Goal: Task Accomplishment & Management: Complete application form

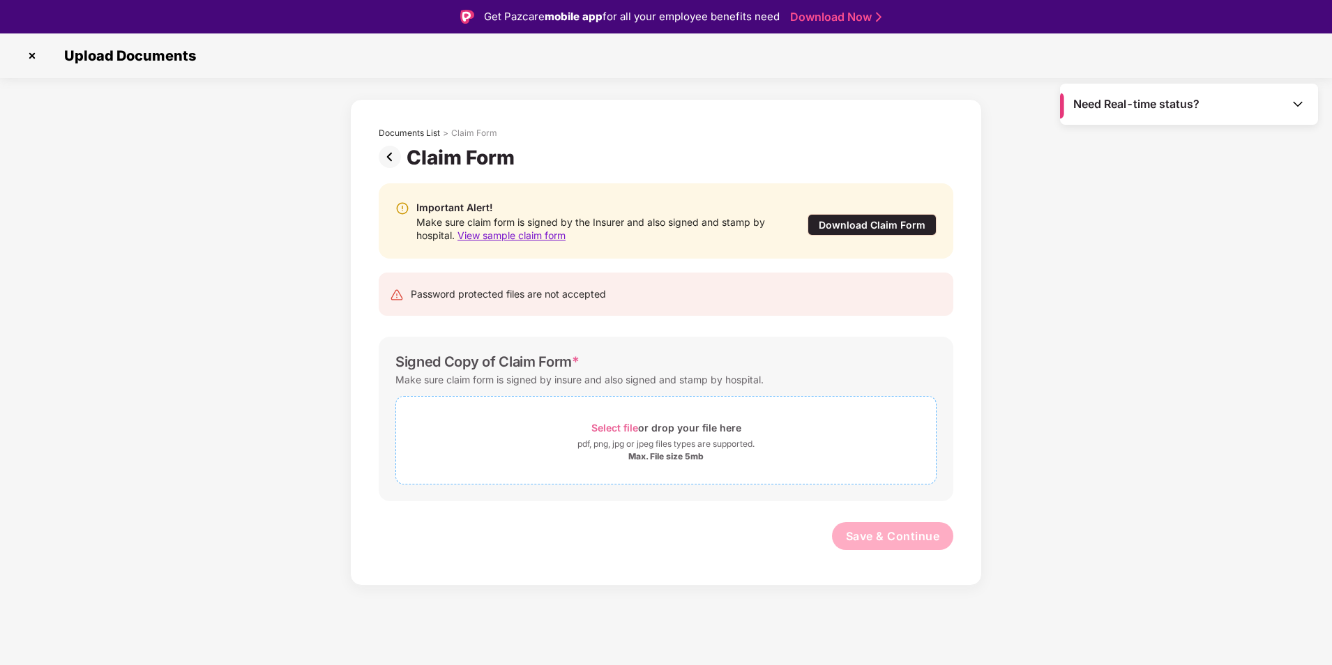
click at [525, 444] on div "pdf, png, jpg or jpeg files types are supported." at bounding box center [666, 444] width 540 height 14
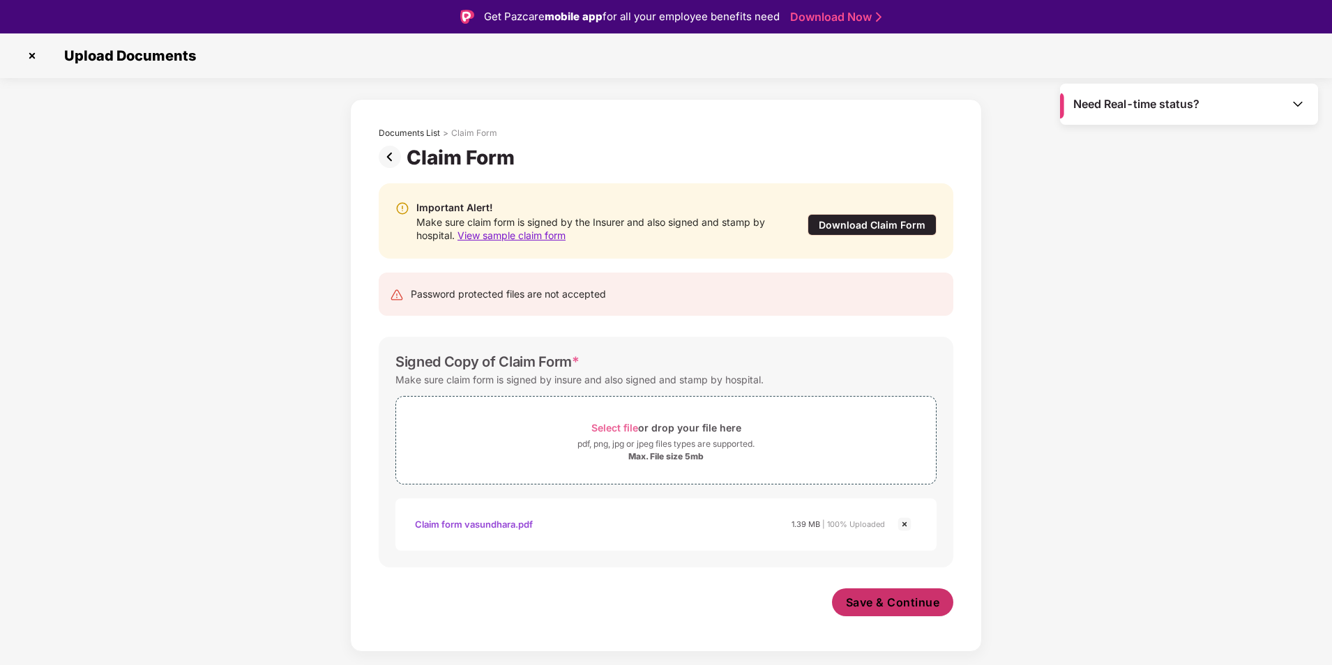
click at [882, 601] on span "Save & Continue" at bounding box center [893, 602] width 94 height 15
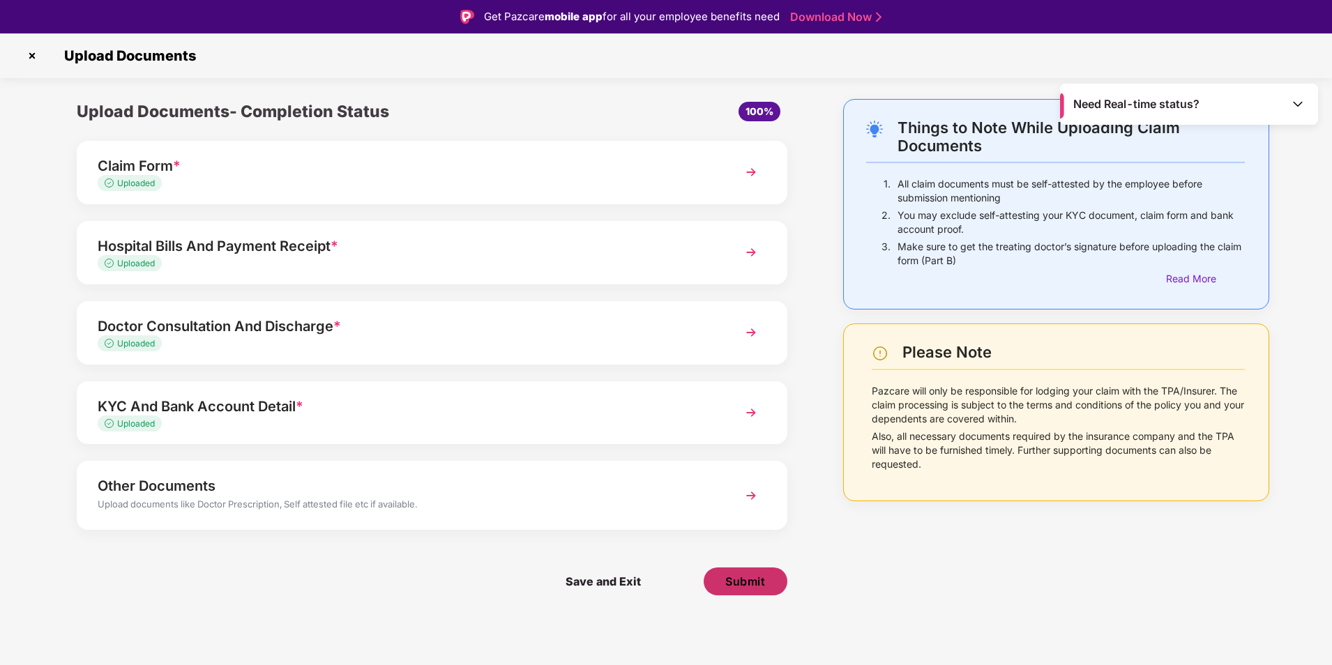
click at [764, 588] on span "Submit" at bounding box center [745, 581] width 40 height 15
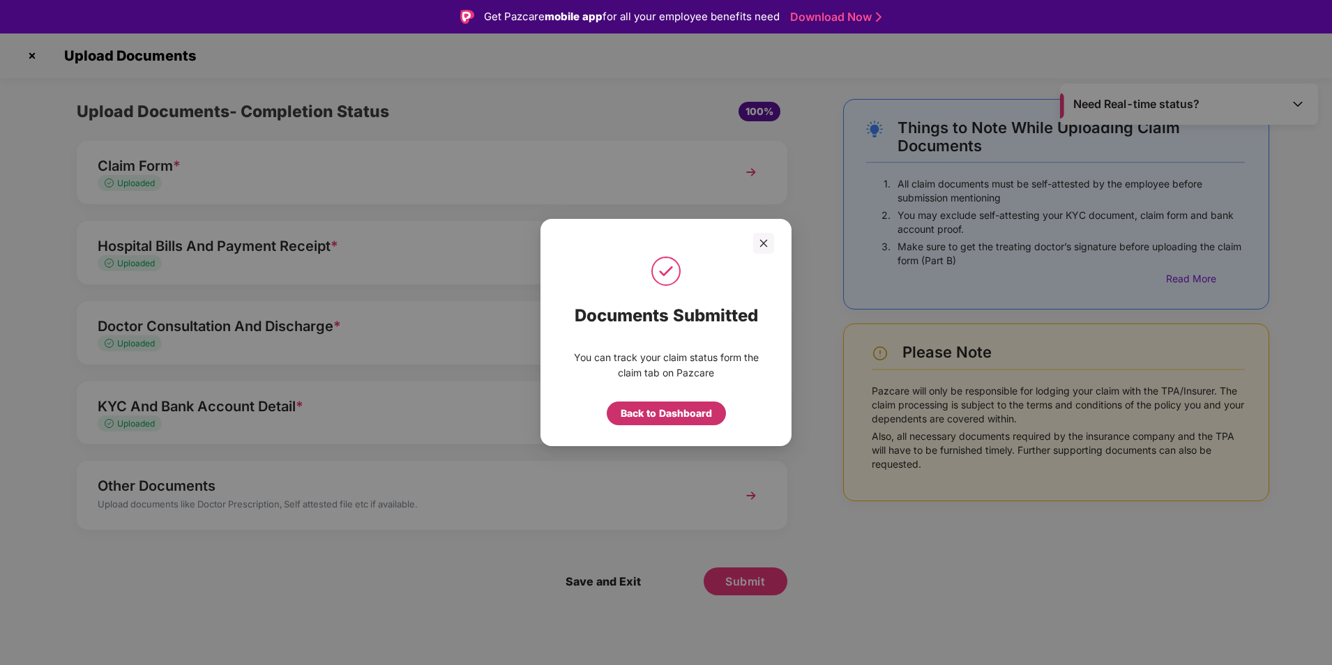
click at [682, 412] on div "Back to Dashboard" at bounding box center [666, 413] width 91 height 15
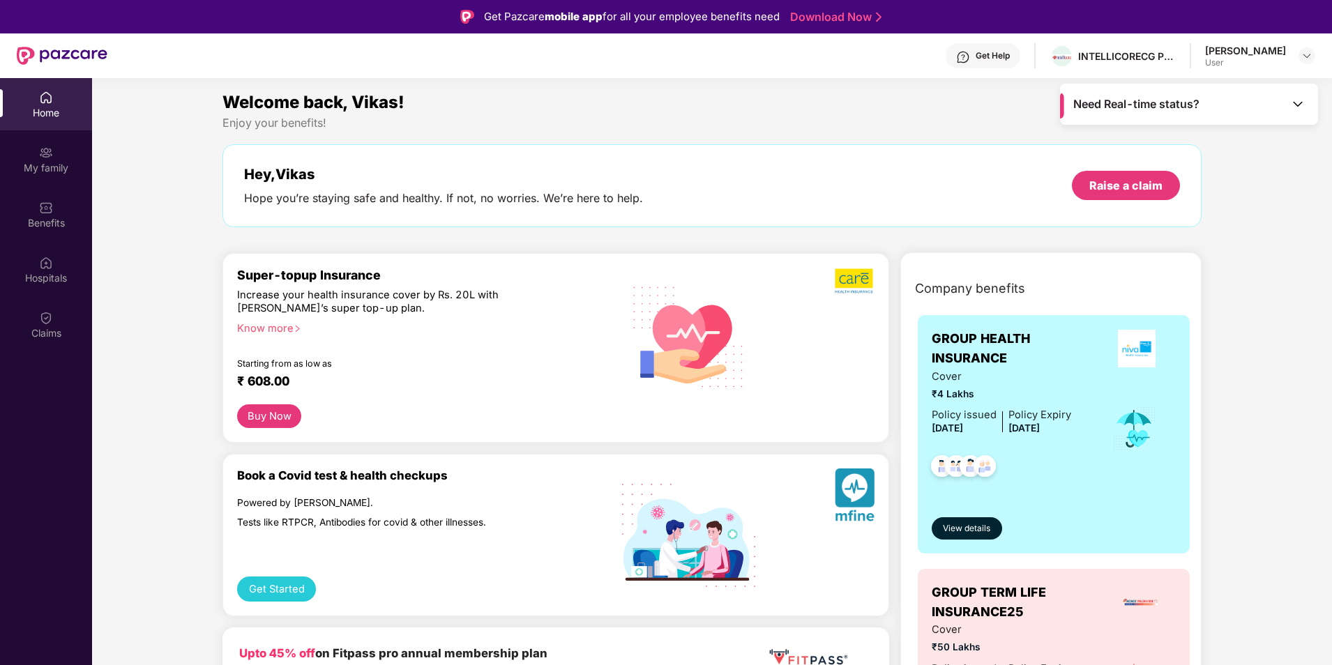
click at [1219, 107] on div "Need Real-time status?" at bounding box center [1189, 104] width 258 height 41
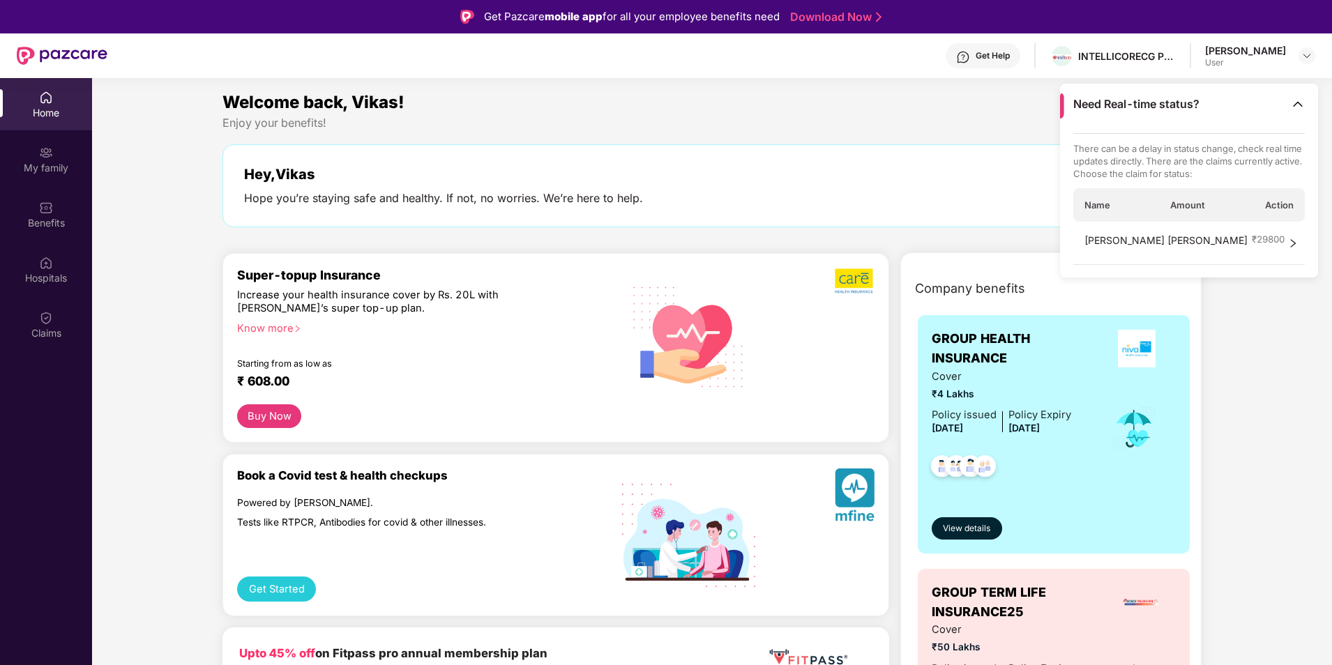
click at [1130, 240] on span "Limbasiya Jignasa Vasantbhai" at bounding box center [1166, 243] width 163 height 21
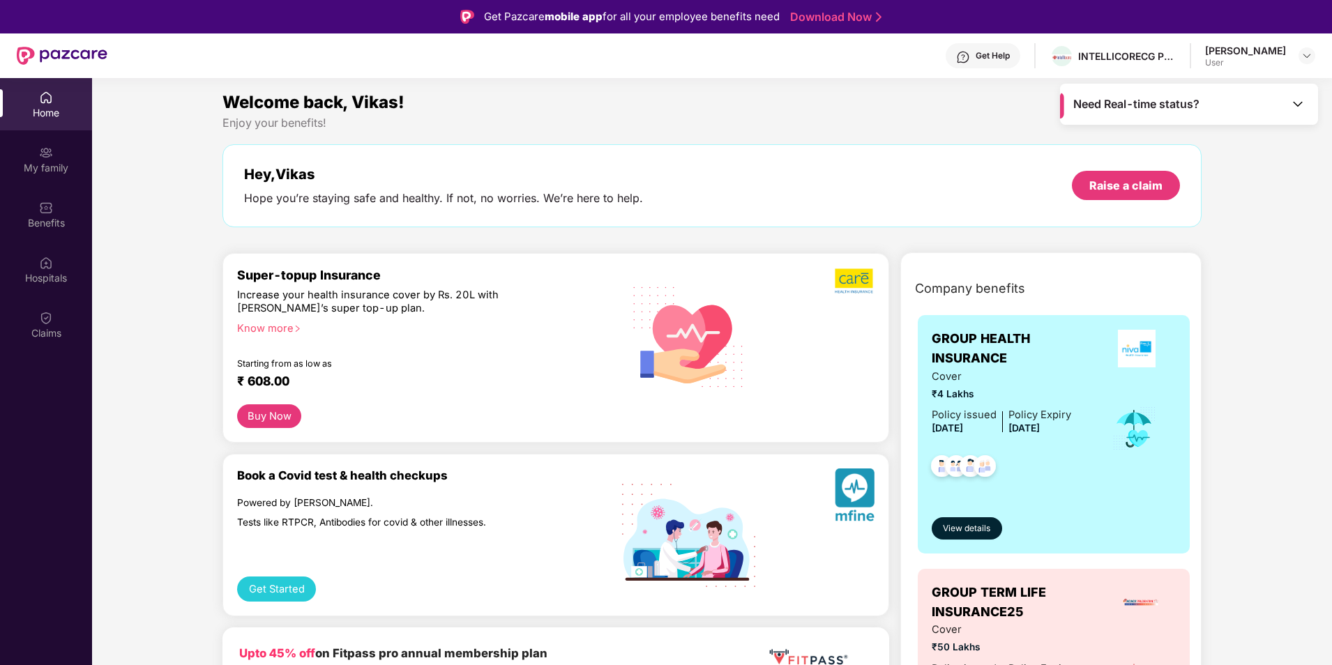
click at [1146, 105] on span "Need Real-time status?" at bounding box center [1136, 104] width 126 height 15
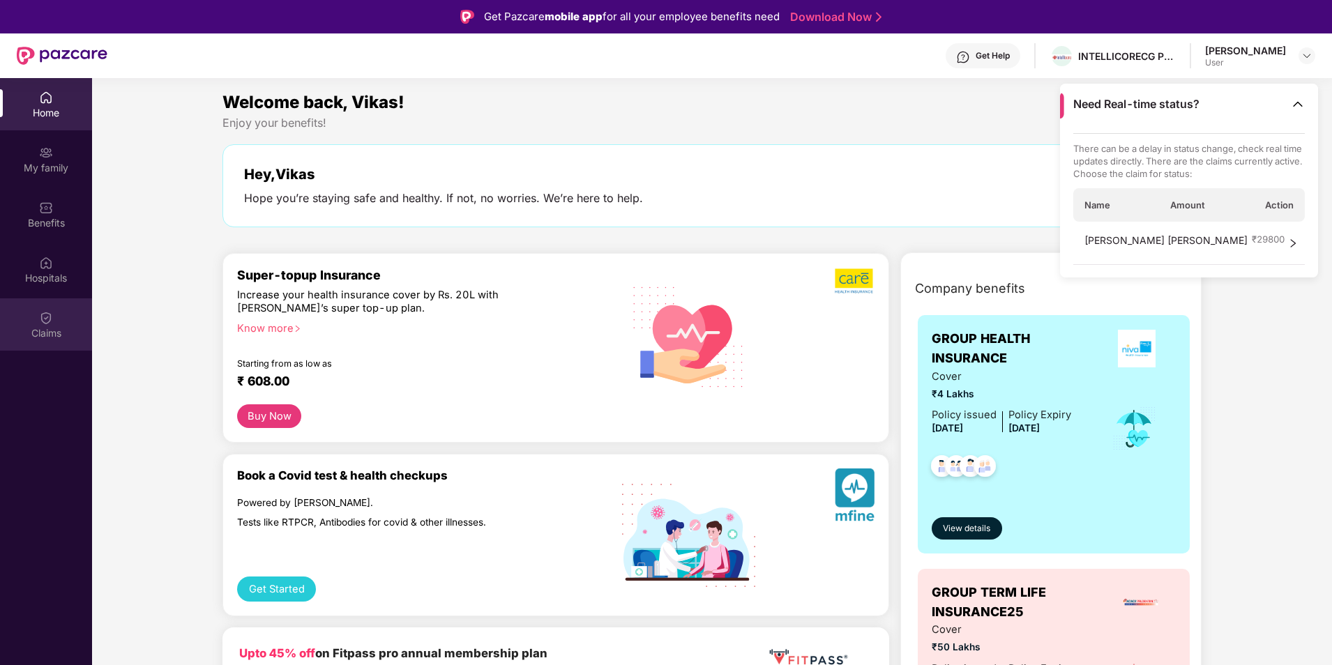
click at [50, 337] on div "Claims" at bounding box center [46, 333] width 92 height 14
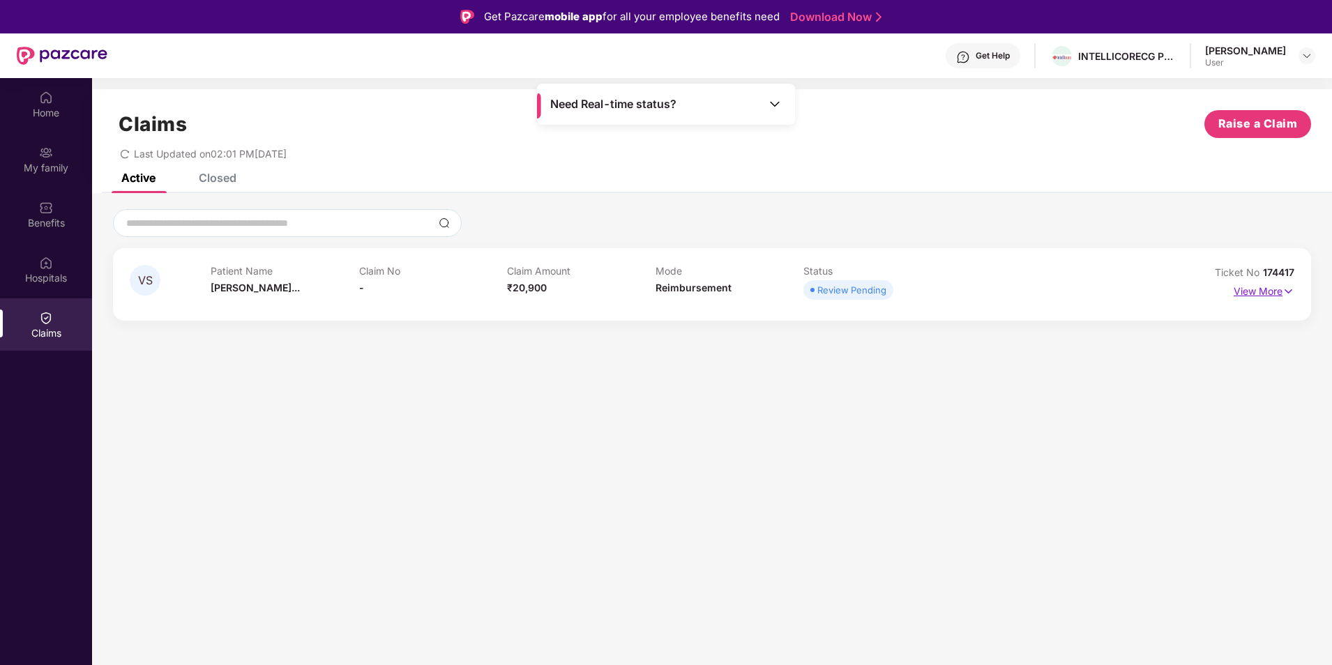
click at [1287, 294] on img at bounding box center [1289, 291] width 12 height 15
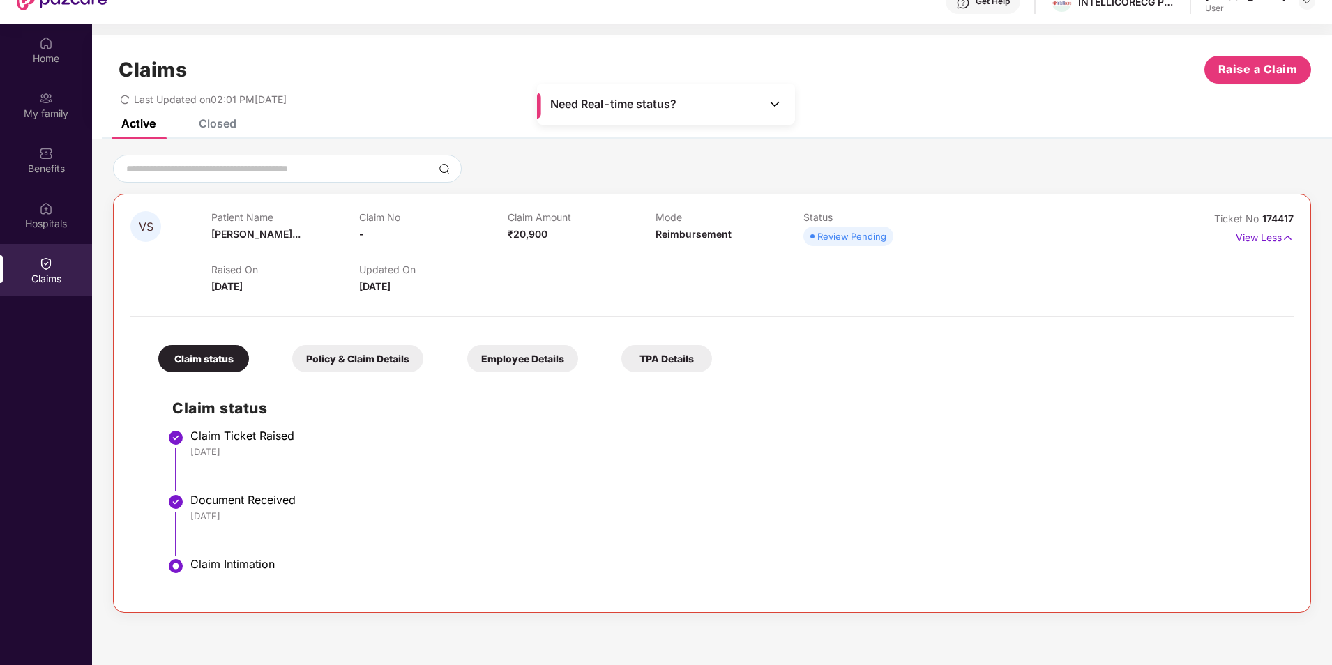
scroll to position [78, 0]
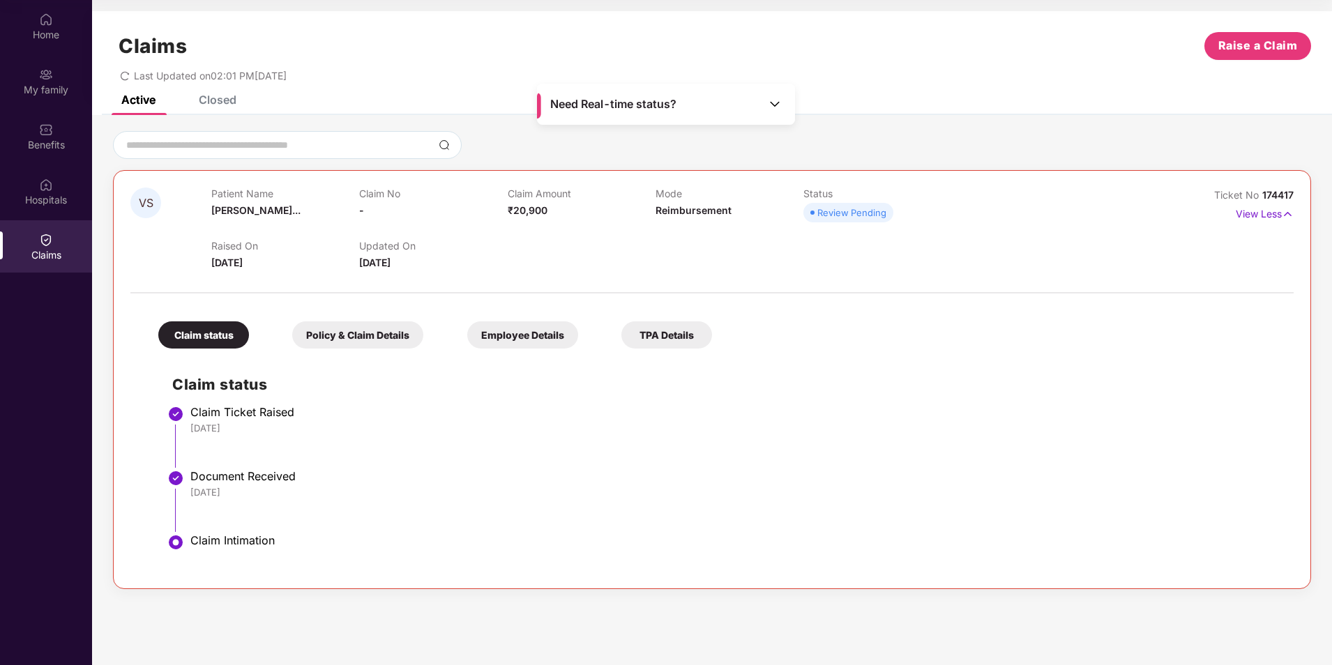
click at [360, 343] on div "Policy & Claim Details" at bounding box center [357, 335] width 131 height 27
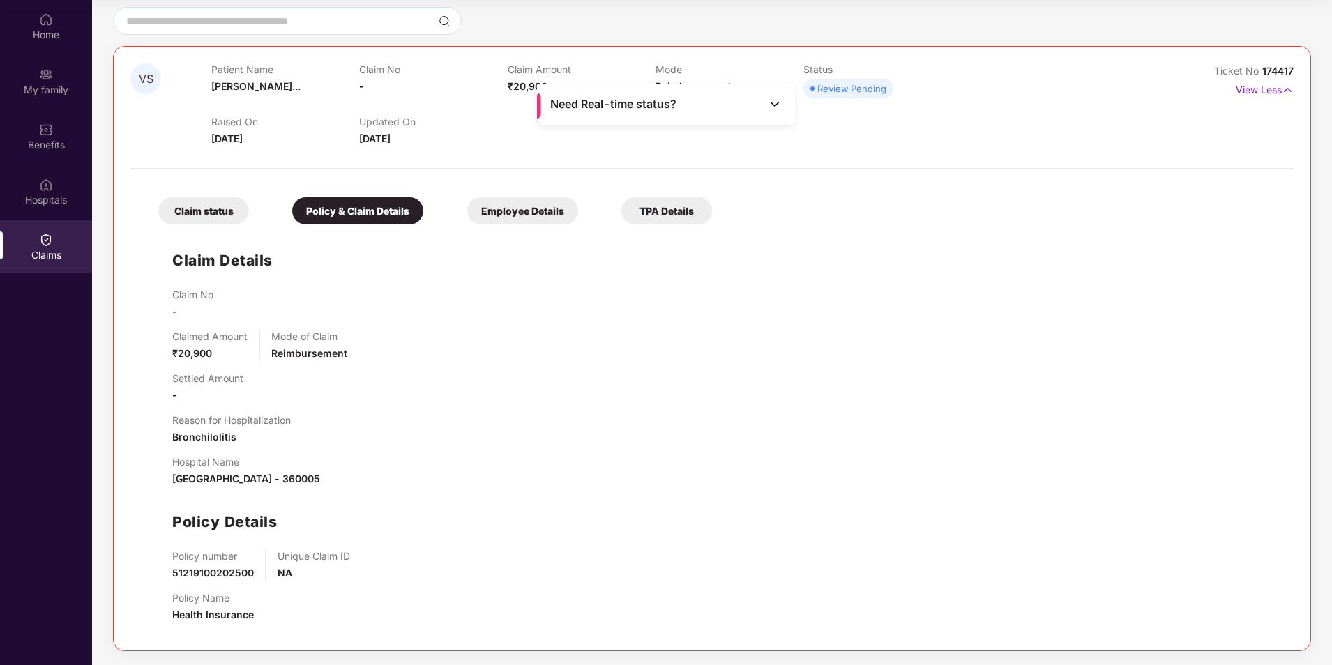
scroll to position [0, 0]
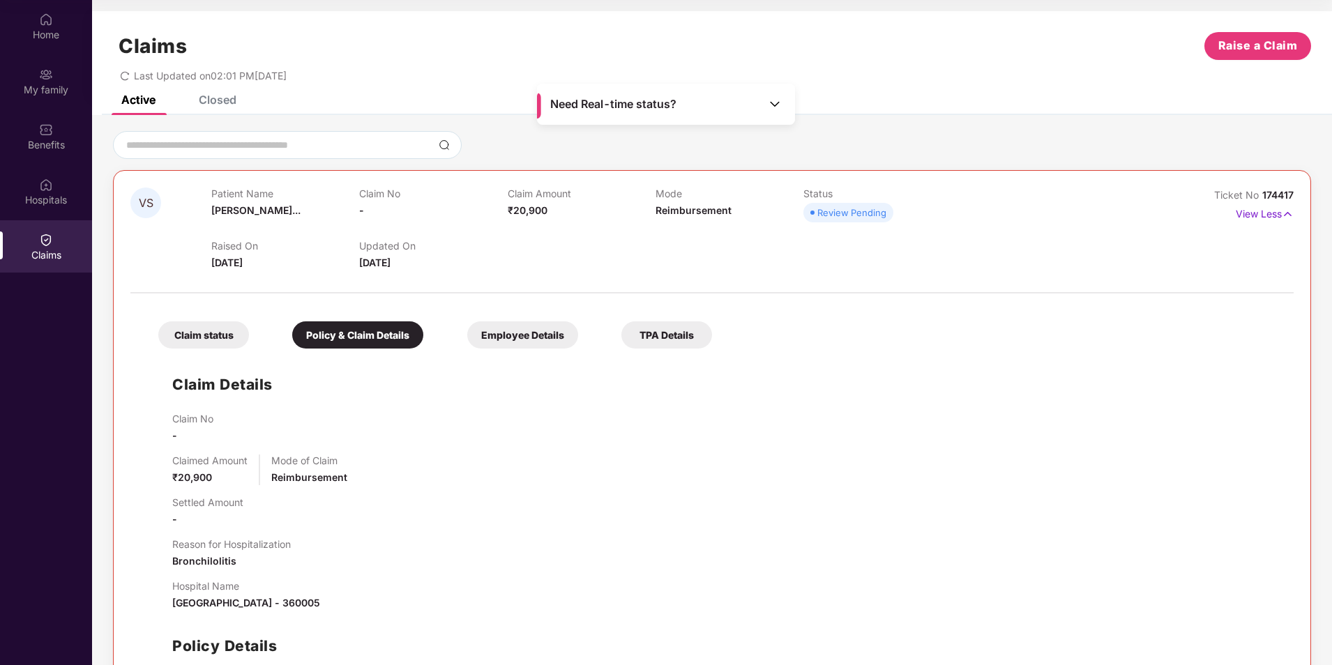
click at [225, 105] on div "Closed" at bounding box center [218, 100] width 38 height 14
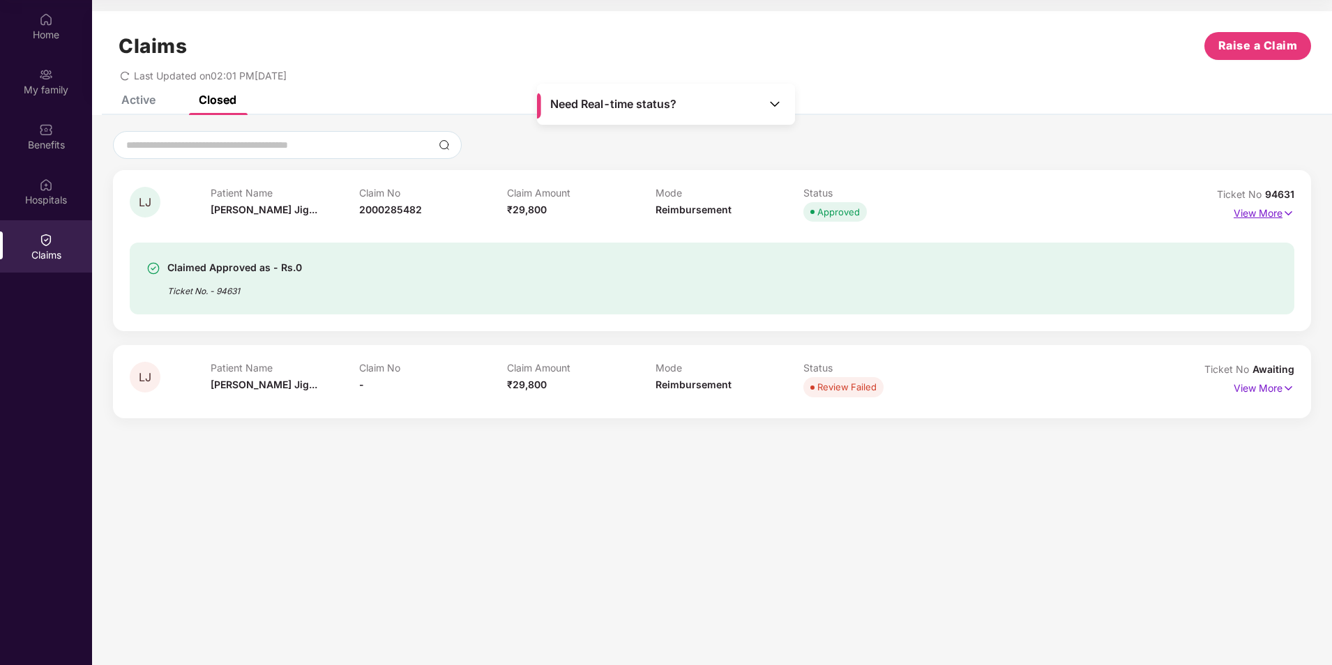
click at [1267, 214] on p "View More" at bounding box center [1264, 211] width 61 height 19
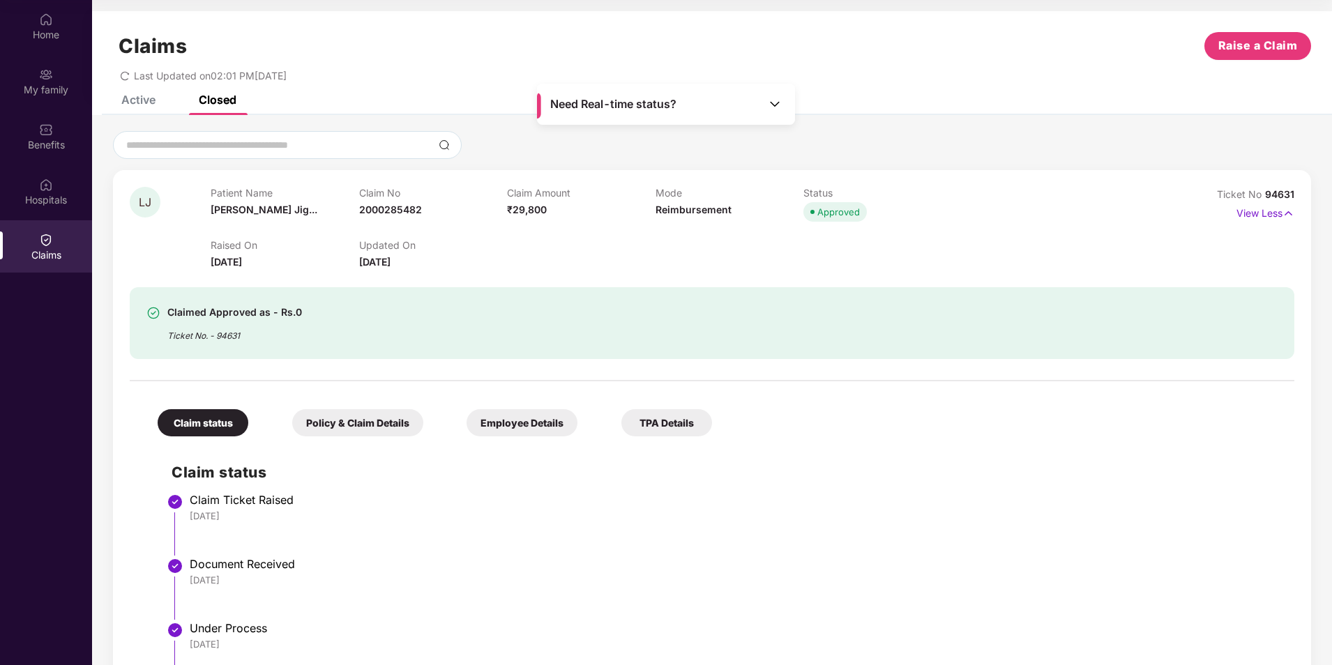
click at [131, 103] on div "Active" at bounding box center [138, 100] width 34 height 14
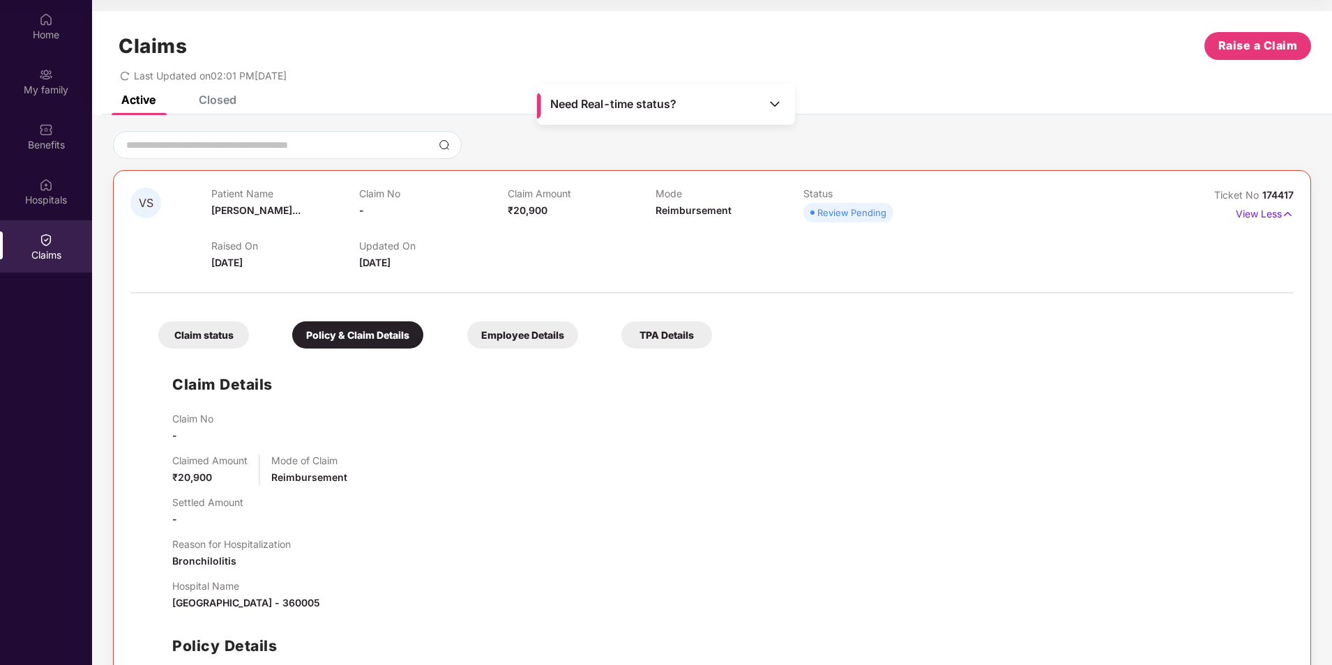
click at [514, 325] on div "Employee Details" at bounding box center [522, 335] width 111 height 27
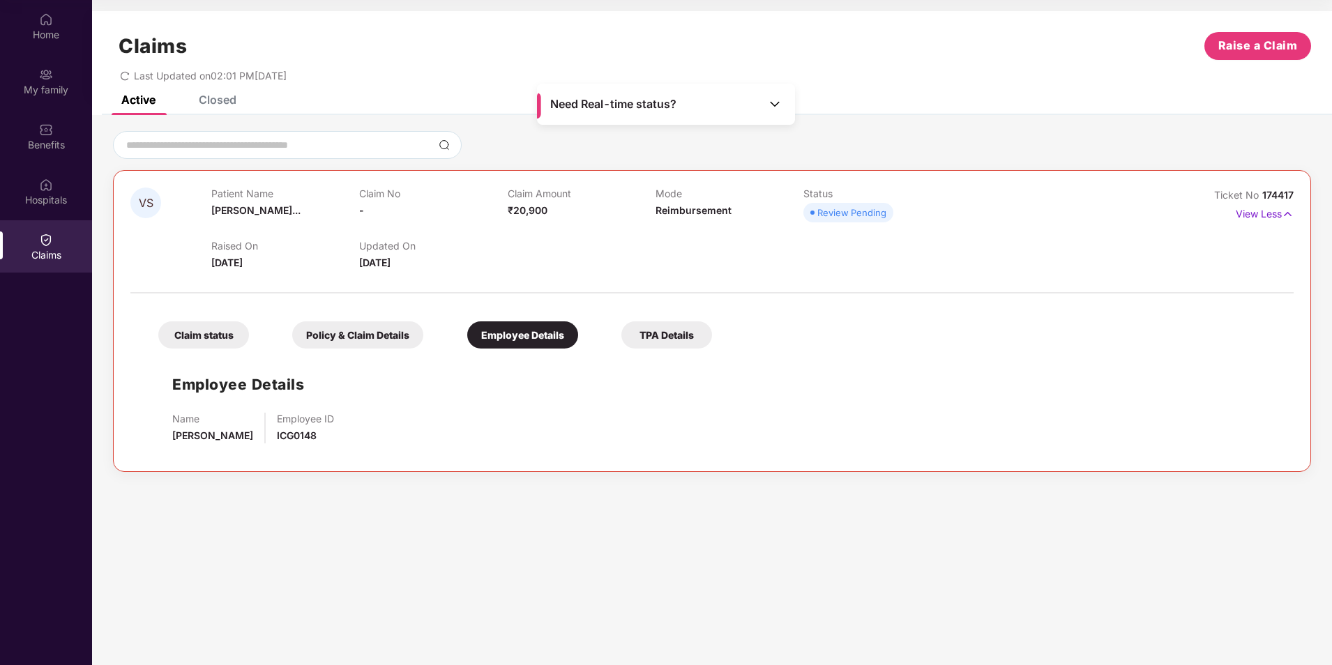
click at [648, 333] on div "TPA Details" at bounding box center [666, 335] width 91 height 27
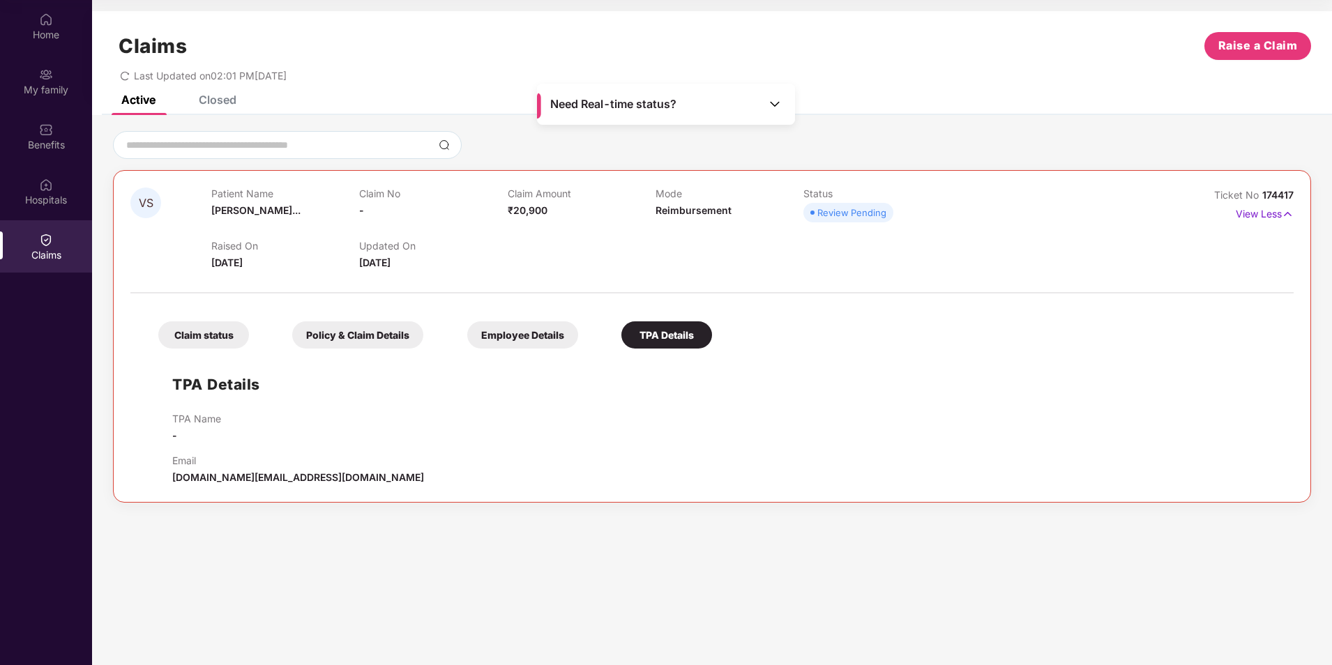
click at [187, 340] on div "Claim status" at bounding box center [203, 335] width 91 height 27
